Goal: Task Accomplishment & Management: Use online tool/utility

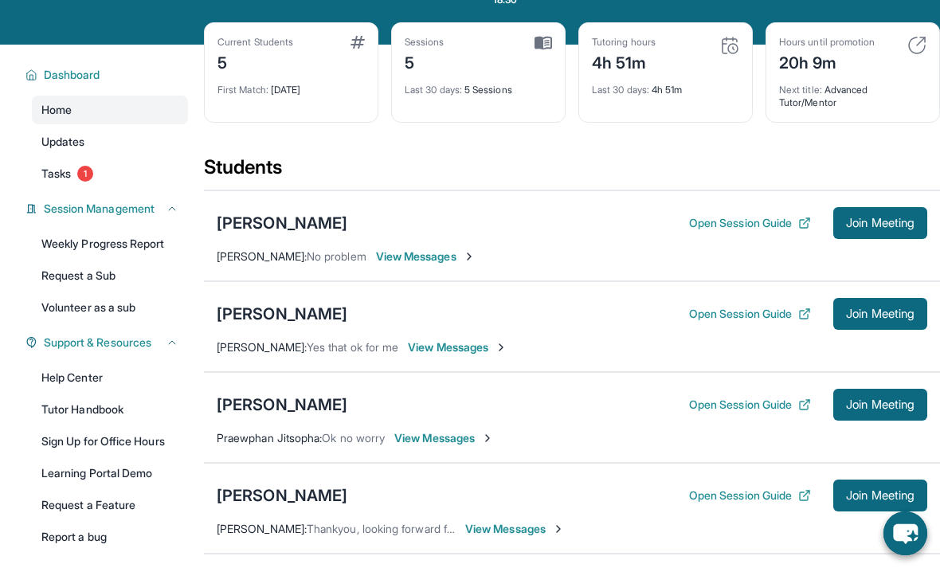
scroll to position [107, 0]
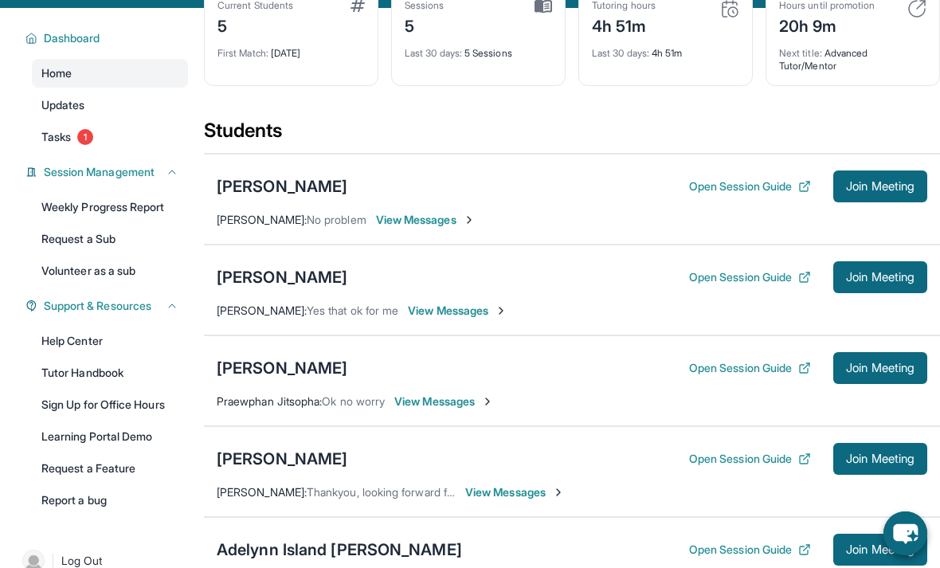
click at [316, 448] on div "[PERSON_NAME]" at bounding box center [282, 459] width 131 height 22
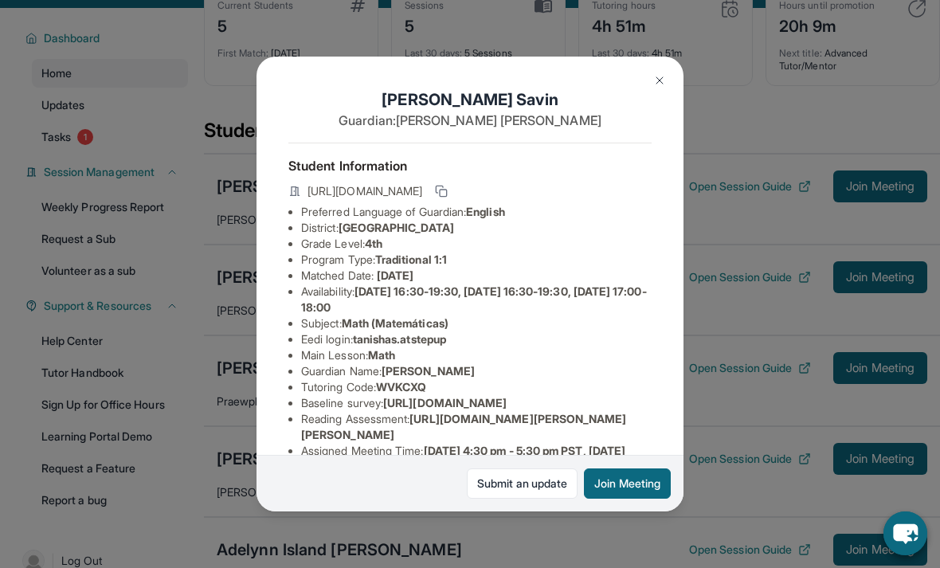
copy li "tanishas.atstepup"
click at [738, 59] on div "Tanisha Savin Guardian: Anusree Krishnanunni Student Information https://studen…" at bounding box center [470, 284] width 940 height 568
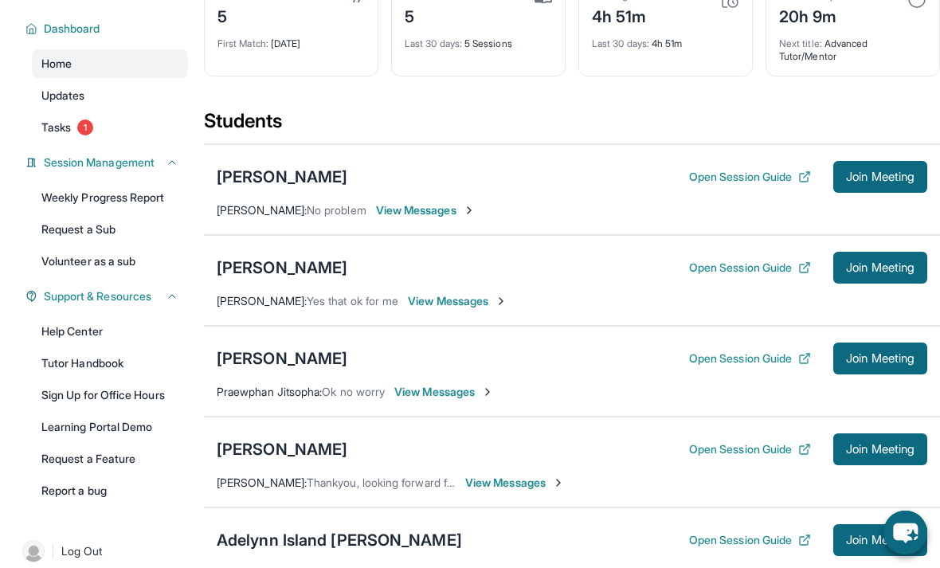
scroll to position [116, 0]
click at [878, 445] on span "Join Meeting" at bounding box center [880, 450] width 69 height 10
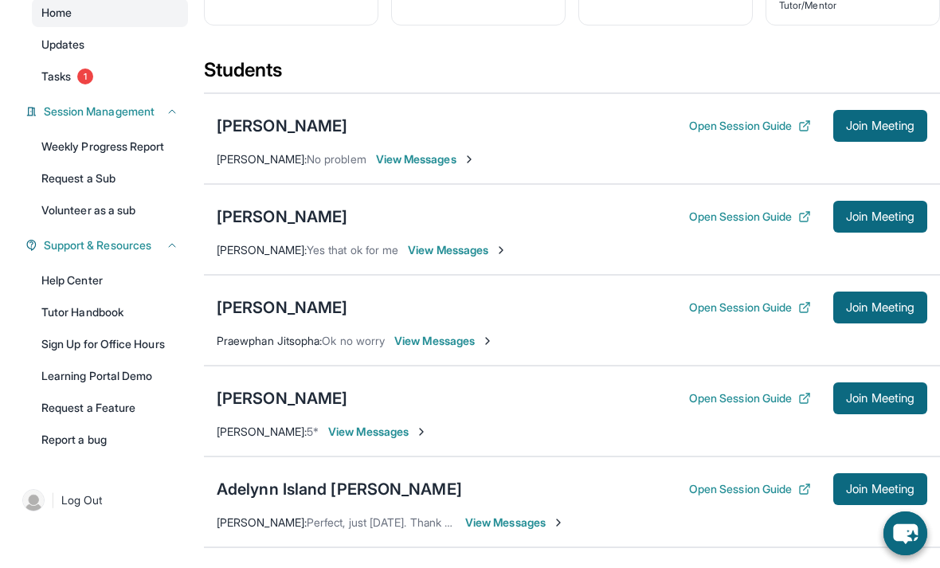
click at [245, 398] on div "[PERSON_NAME]" at bounding box center [282, 398] width 131 height 22
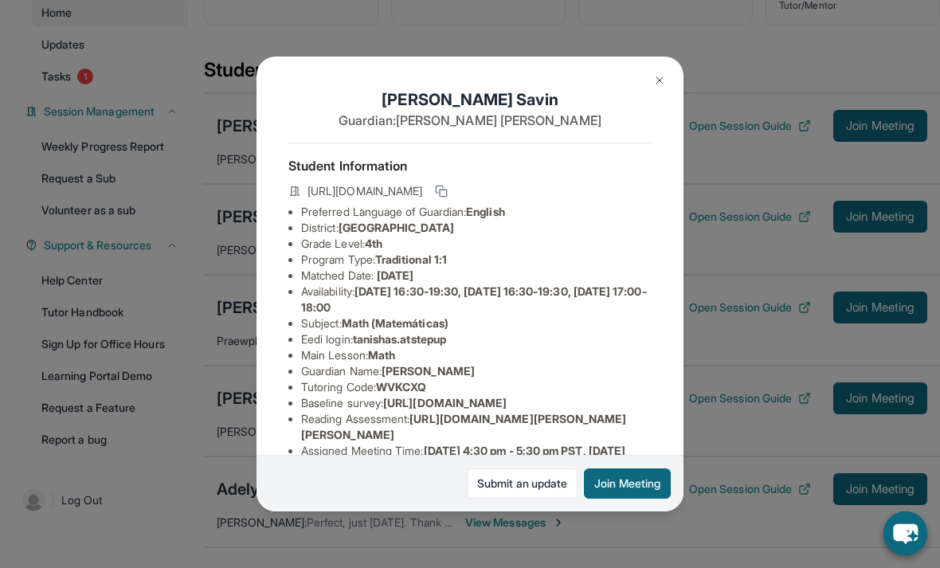
click at [665, 74] on img at bounding box center [659, 80] width 13 height 13
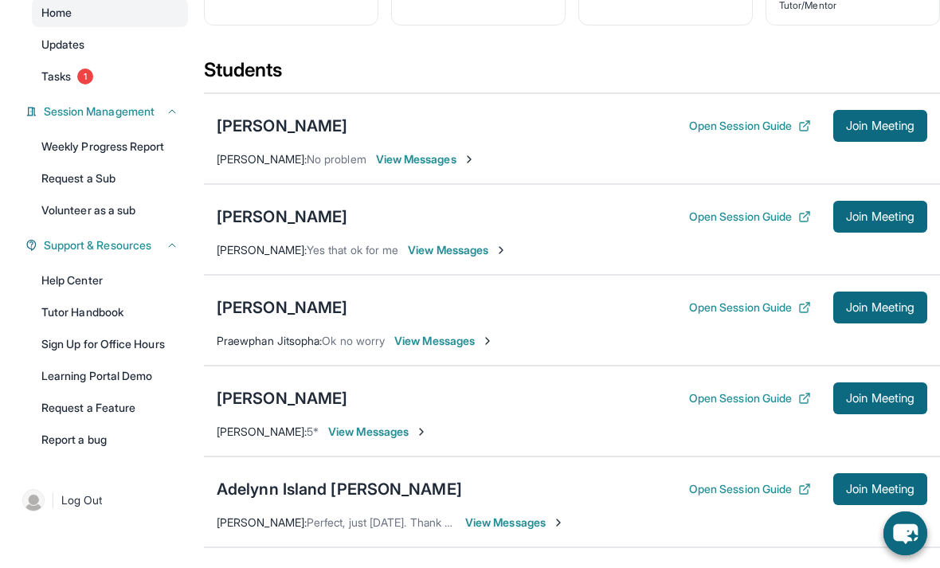
click at [308, 398] on div "[PERSON_NAME]" at bounding box center [282, 398] width 131 height 22
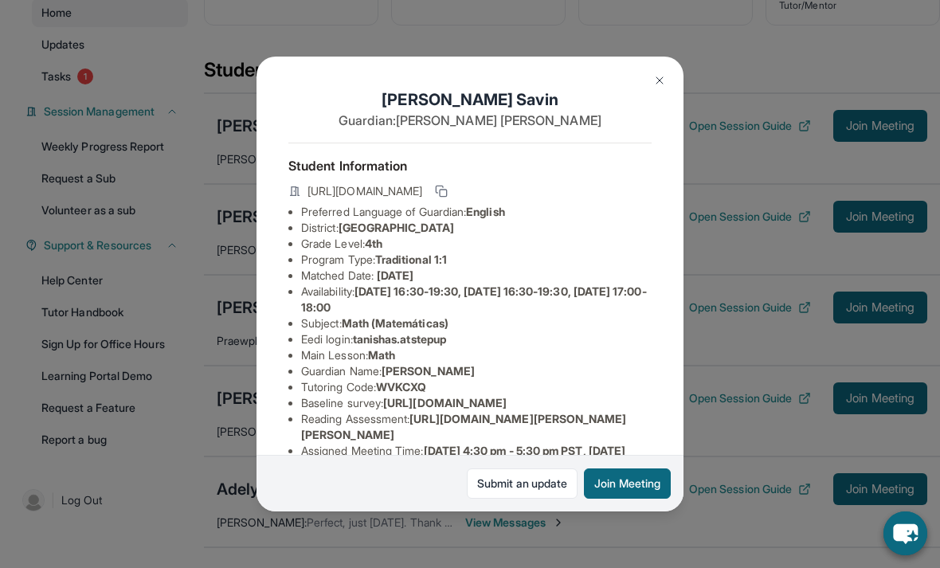
click at [664, 74] on img at bounding box center [659, 80] width 13 height 13
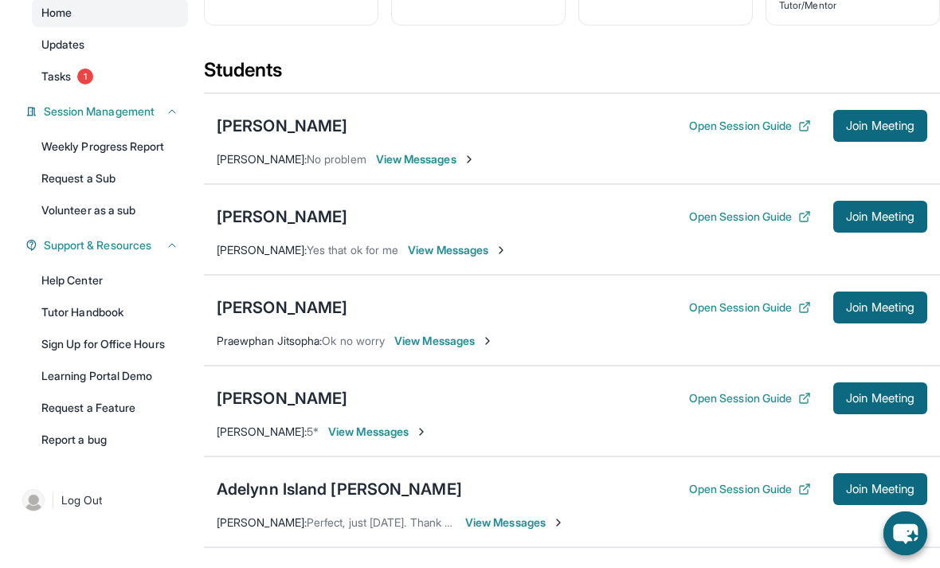
click at [747, 384] on div "Open Session Guide Join Meeting" at bounding box center [808, 399] width 238 height 32
click at [733, 390] on button "Open Session Guide" at bounding box center [750, 398] width 122 height 16
click at [261, 409] on div "[PERSON_NAME]" at bounding box center [282, 398] width 131 height 22
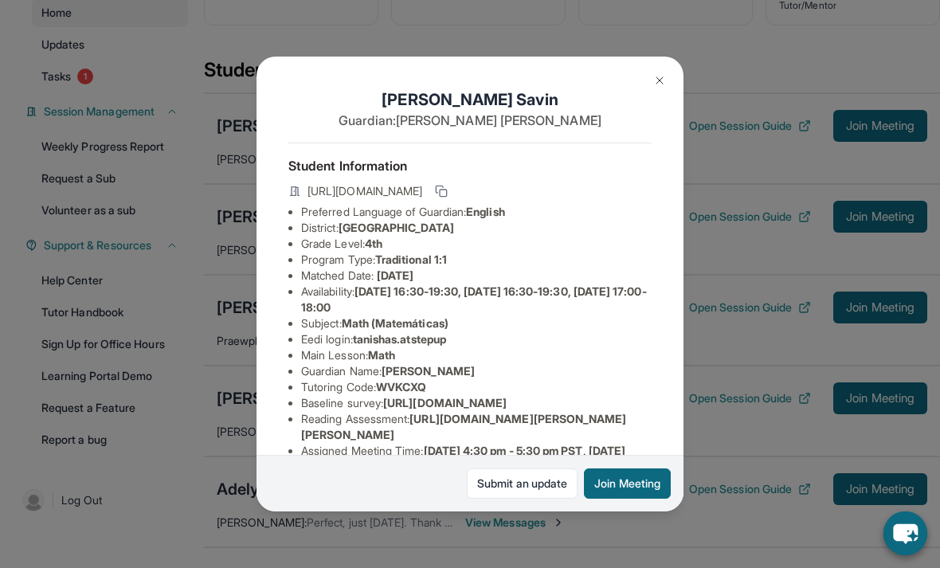
copy li "tanishas.atstepup"
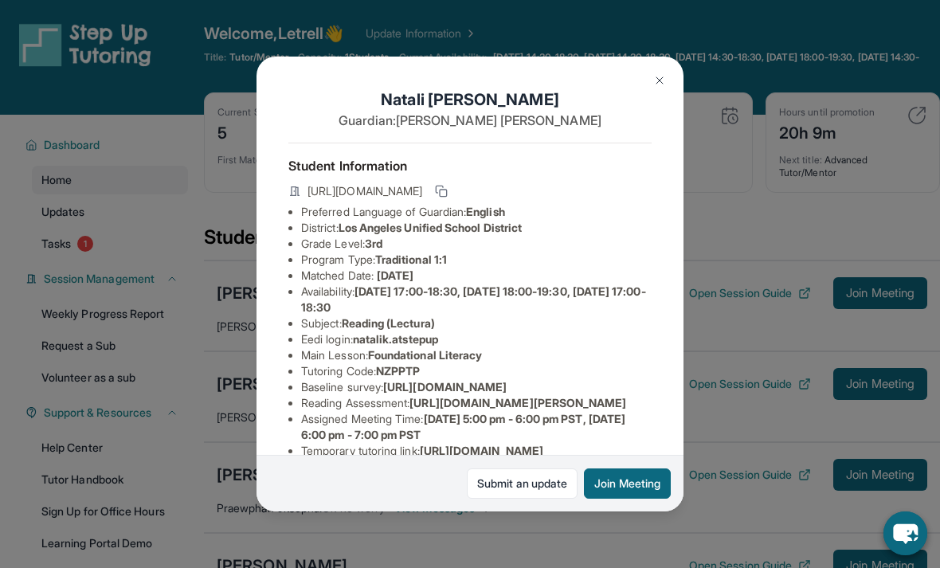
scroll to position [1, 0]
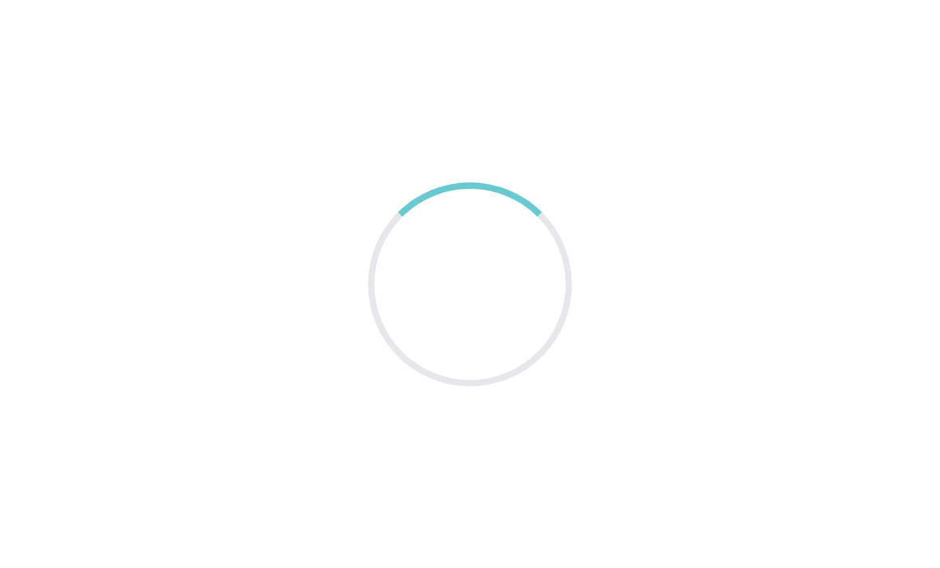
scroll to position [51, 0]
